Goal: Task Accomplishment & Management: Manage account settings

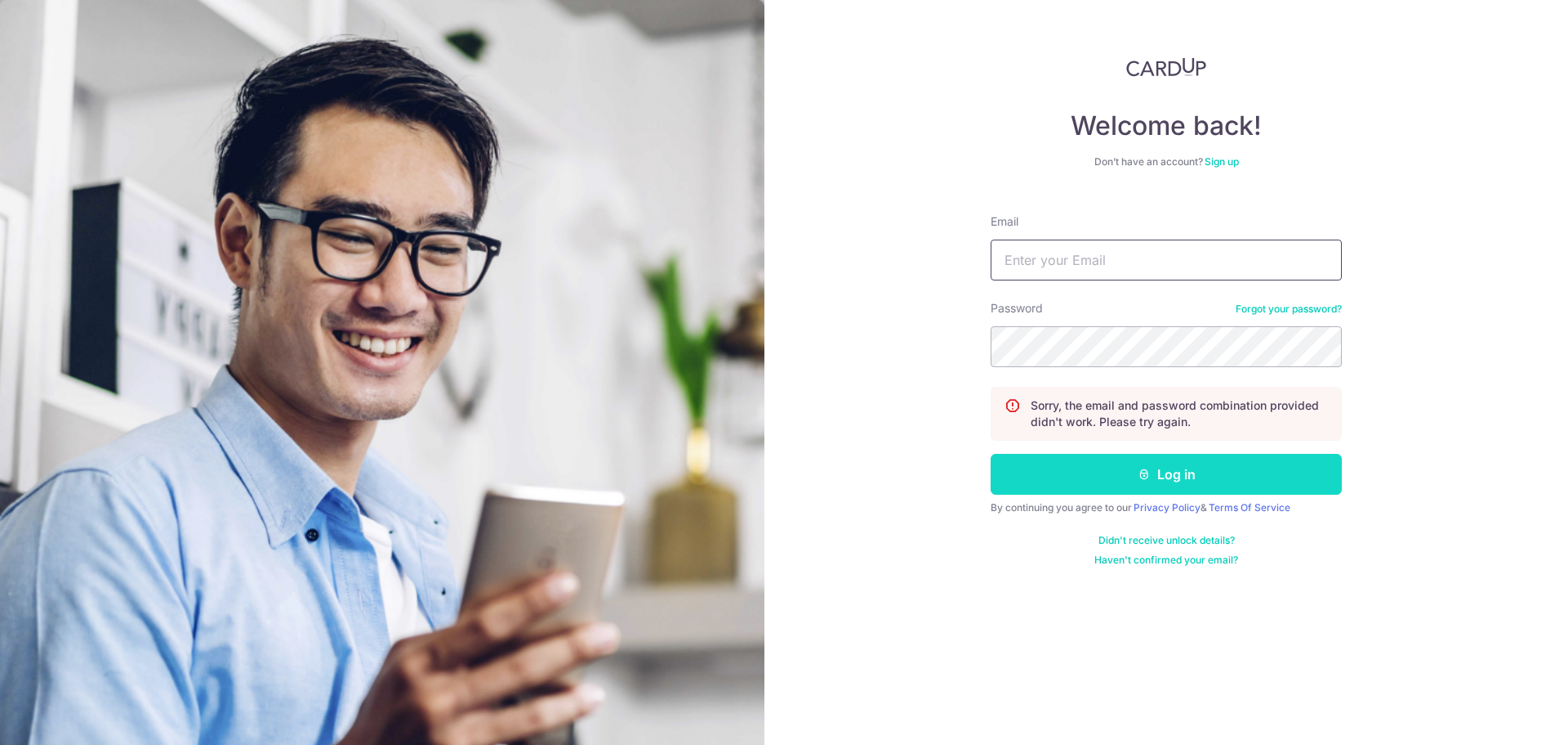
type input "[EMAIL_ADDRESS][DOMAIN_NAME]"
click at [1115, 469] on button "Log in" at bounding box center [1166, 474] width 352 height 41
type input "sunilkumarjoseph@yahoo.com.sg"
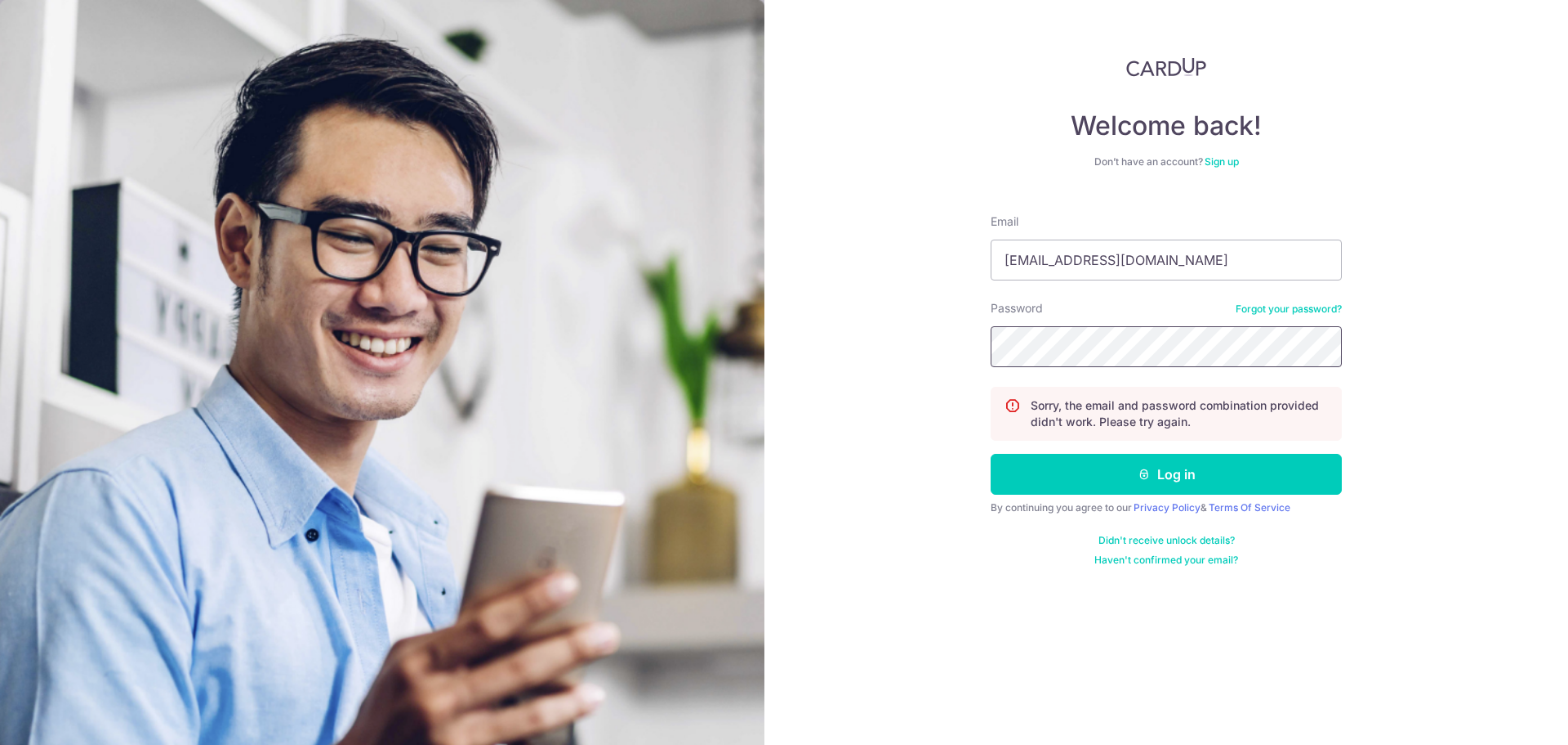
click at [825, 379] on div "Welcome back! Don’t have an account? Sign up Email sunilkumarjoseph@yahoo.com.s…" at bounding box center [1166, 372] width 804 height 745
click at [1029, 480] on button "Log in" at bounding box center [1166, 474] width 352 height 41
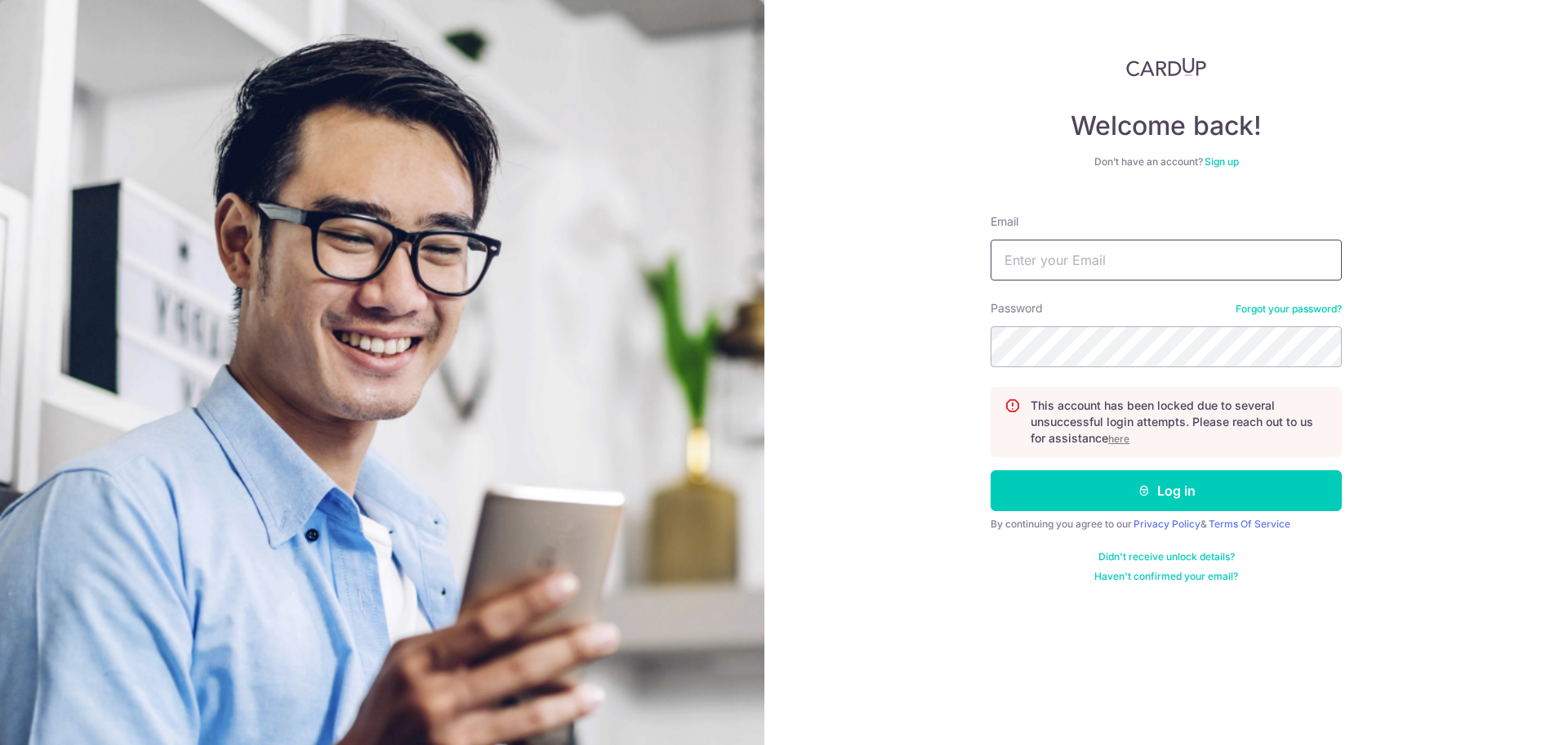
type input "[EMAIL_ADDRESS][DOMAIN_NAME]"
click at [1295, 305] on link "Forgot your password?" at bounding box center [1288, 310] width 107 height 13
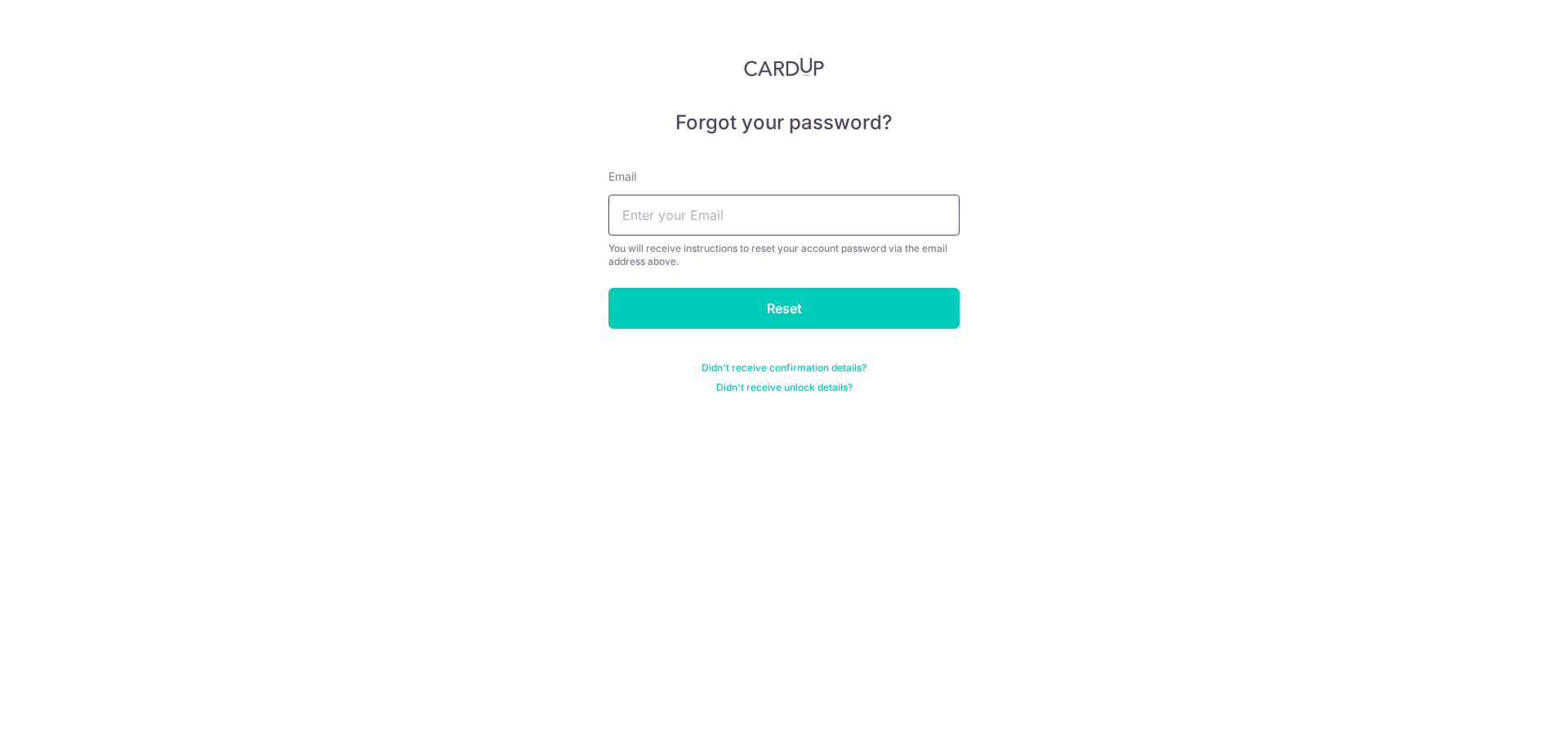
click at [875, 217] on input "text" at bounding box center [784, 214] width 352 height 41
type input "[EMAIL_ADDRESS][DOMAIN_NAME]"
click at [913, 319] on input "Reset" at bounding box center [784, 308] width 352 height 41
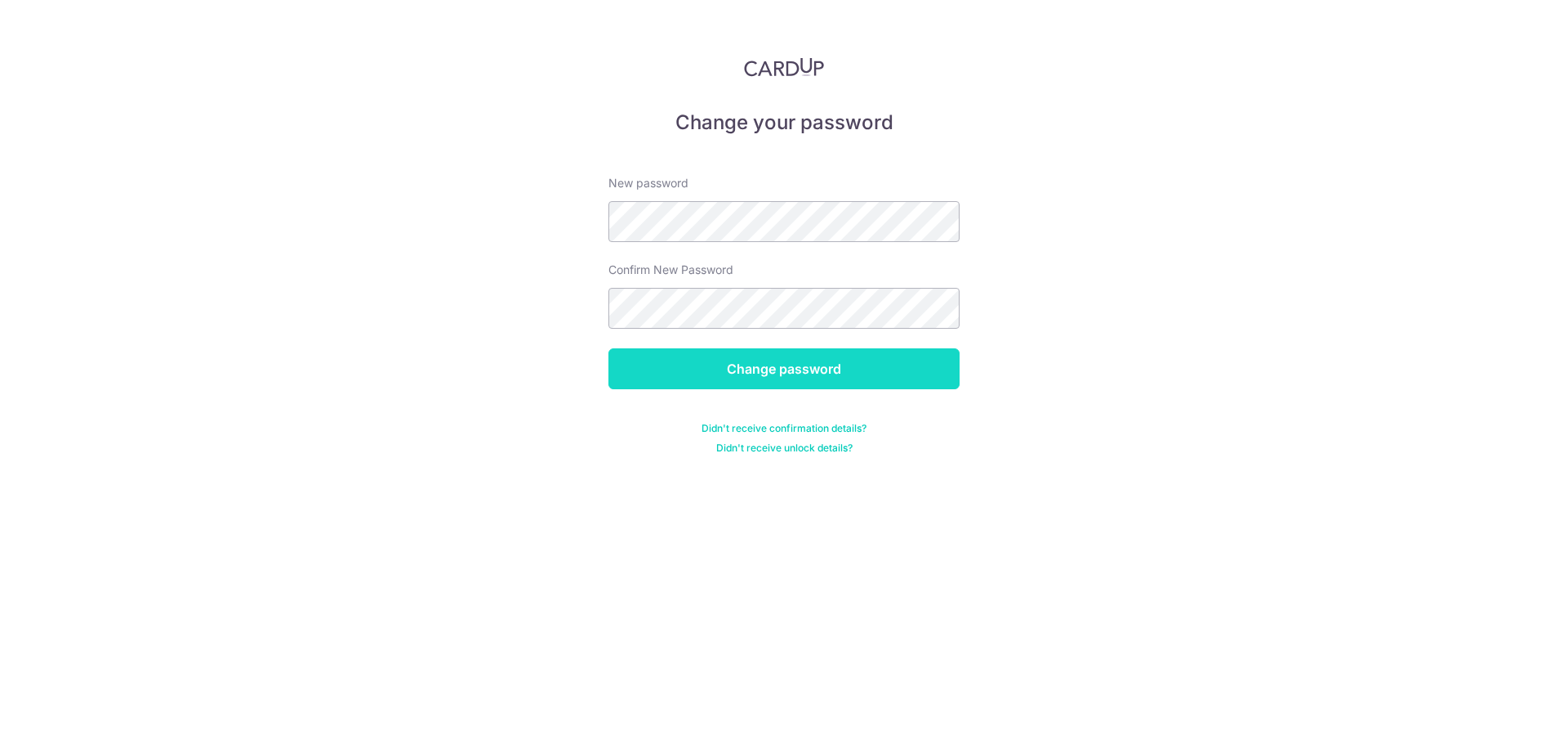
click at [643, 361] on input "Change password" at bounding box center [784, 368] width 352 height 41
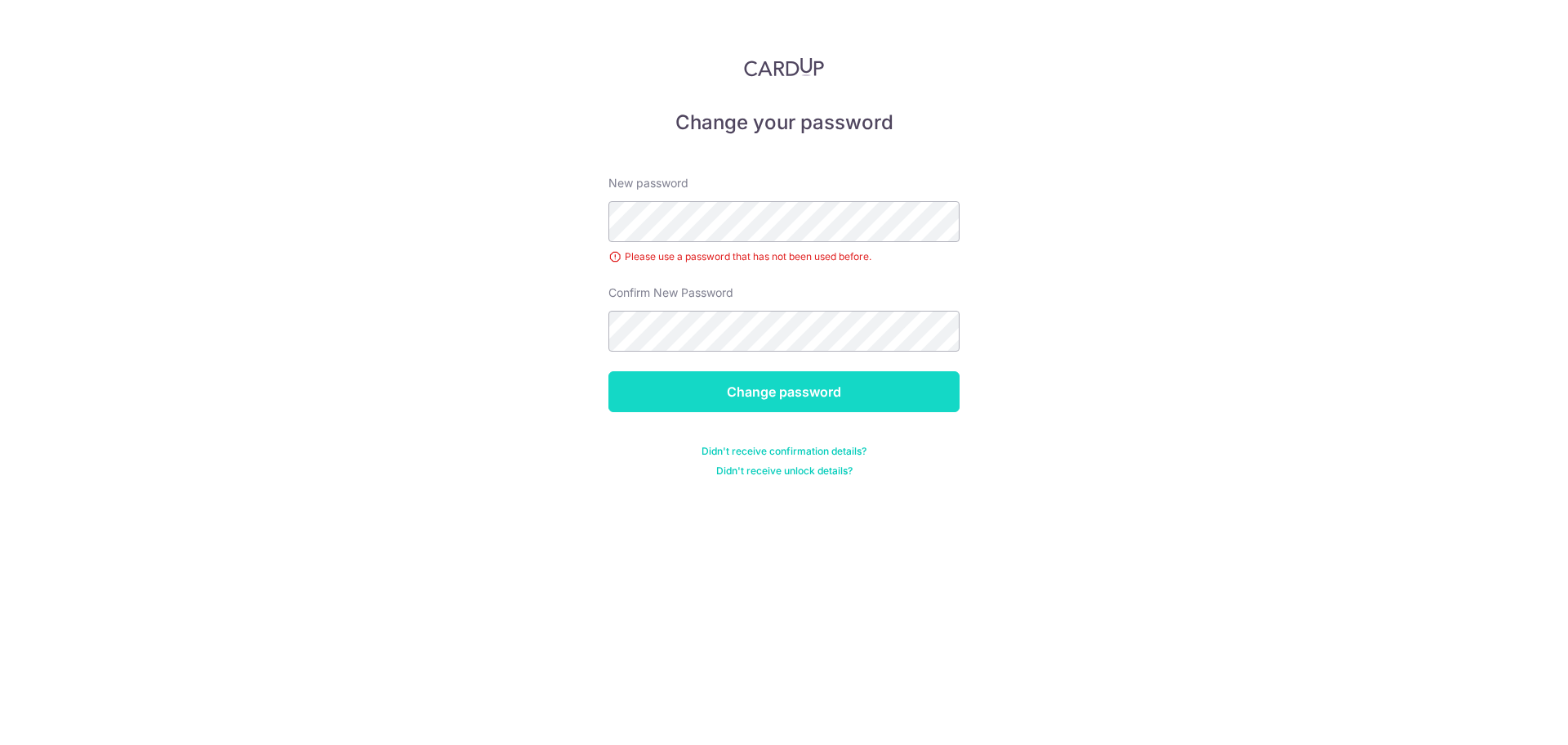
click at [666, 398] on input "Change password" at bounding box center [784, 391] width 352 height 41
click at [674, 388] on input "Change password" at bounding box center [784, 391] width 352 height 41
